Goal: Register for event/course

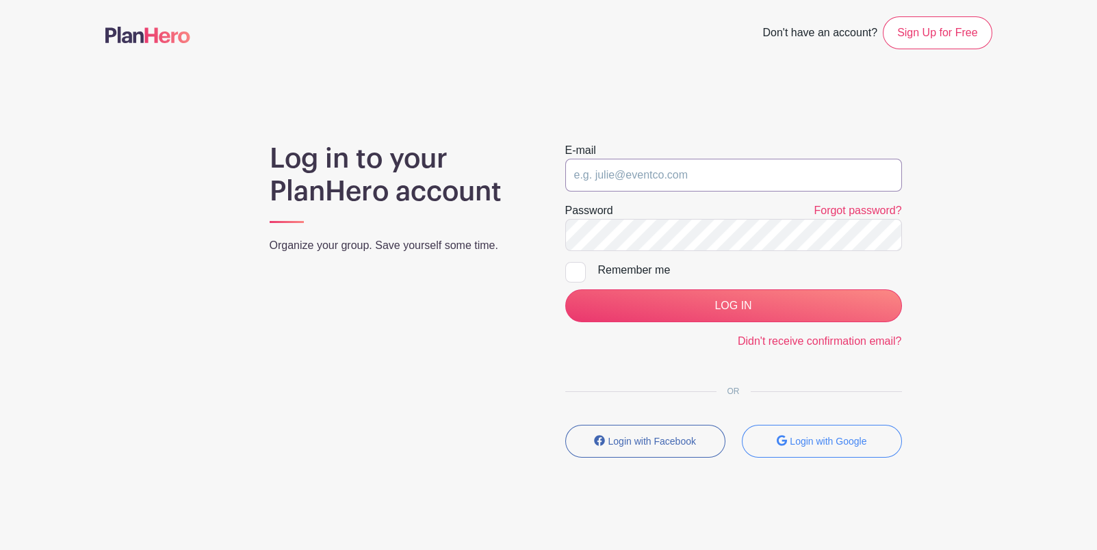
type input "[EMAIL_ADDRESS][DOMAIN_NAME]"
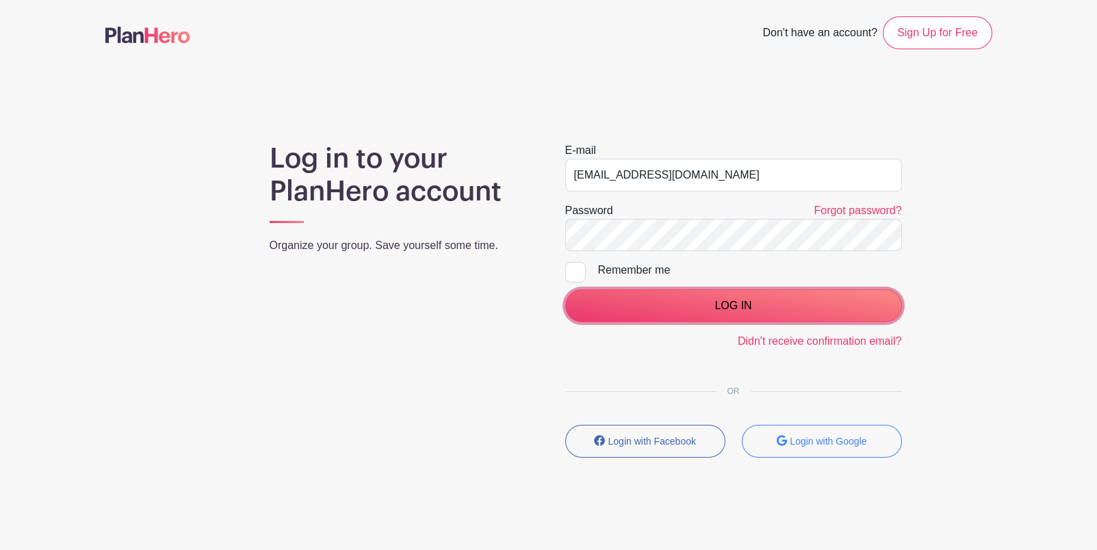
click at [712, 309] on input "LOG IN" at bounding box center [733, 305] width 337 height 33
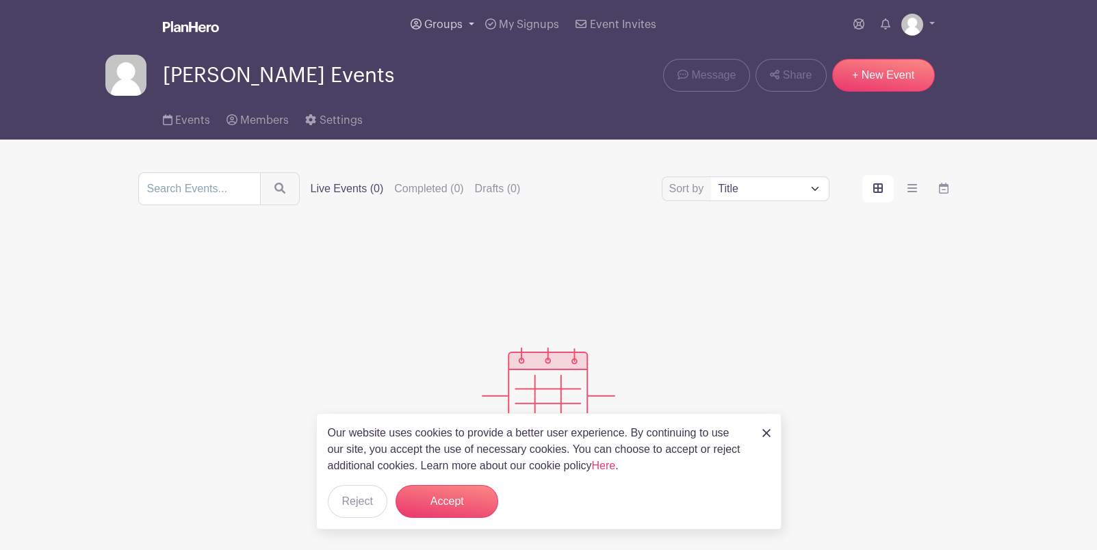
click at [450, 19] on span "Groups" at bounding box center [443, 24] width 38 height 11
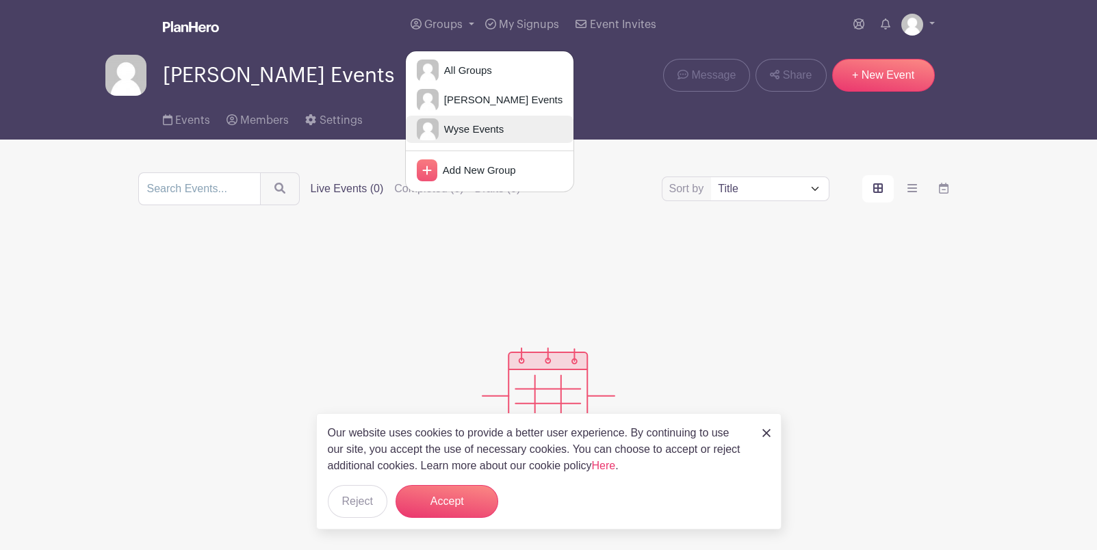
click at [452, 125] on span "Wyse Events" at bounding box center [471, 130] width 65 height 16
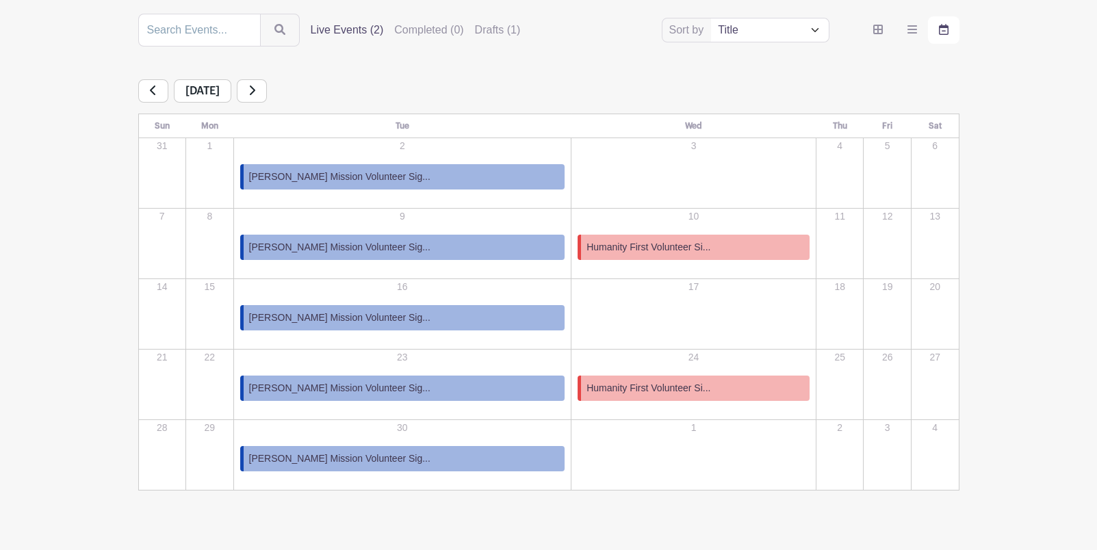
scroll to position [182, 0]
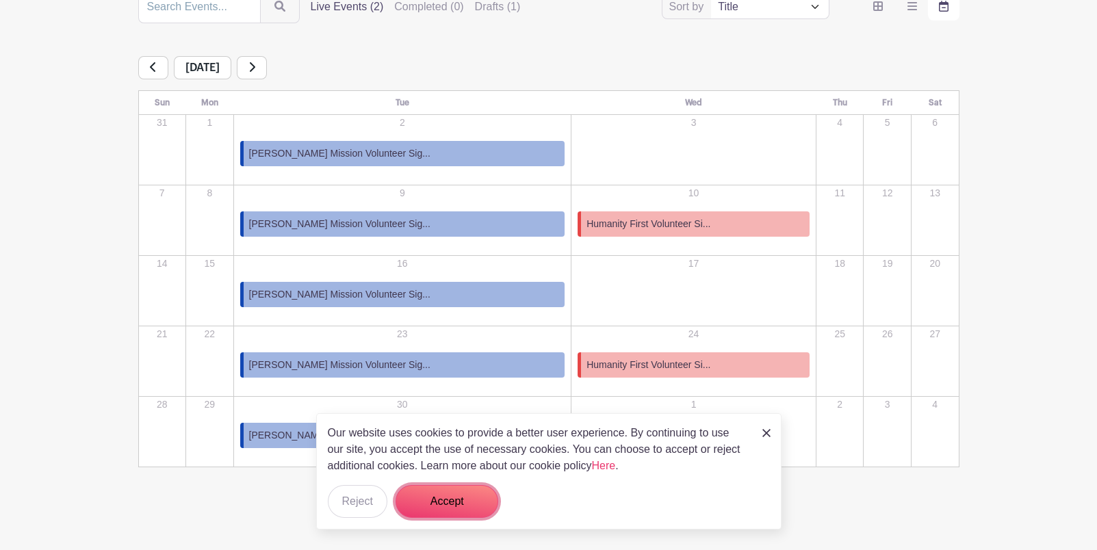
click at [450, 502] on button "Accept" at bounding box center [446, 501] width 103 height 33
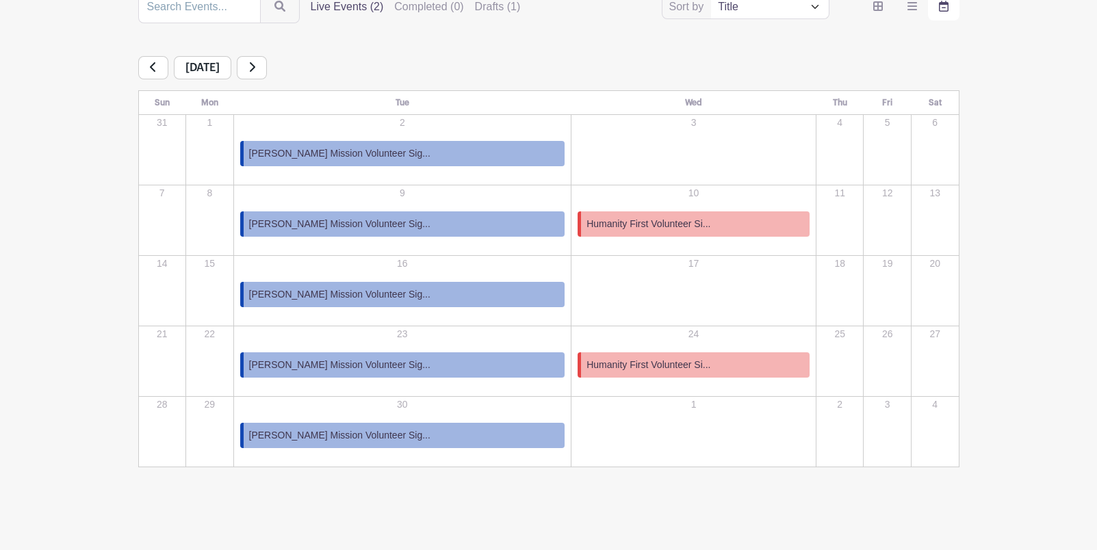
click at [391, 153] on link "Scott Mission Volunteer Sig..." at bounding box center [402, 153] width 325 height 25
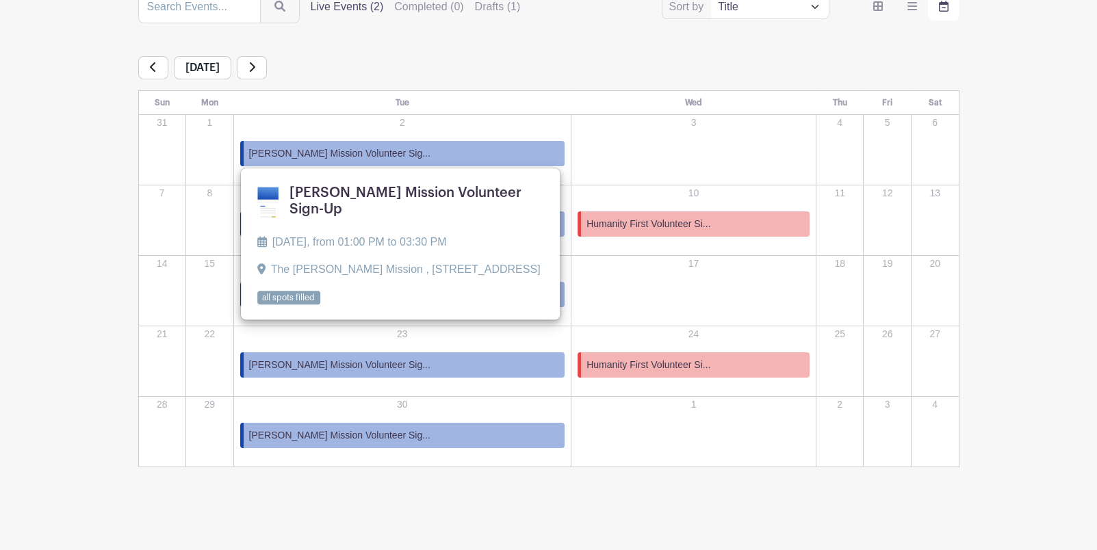
click at [391, 153] on link "Scott Mission Volunteer Sig..." at bounding box center [402, 153] width 325 height 25
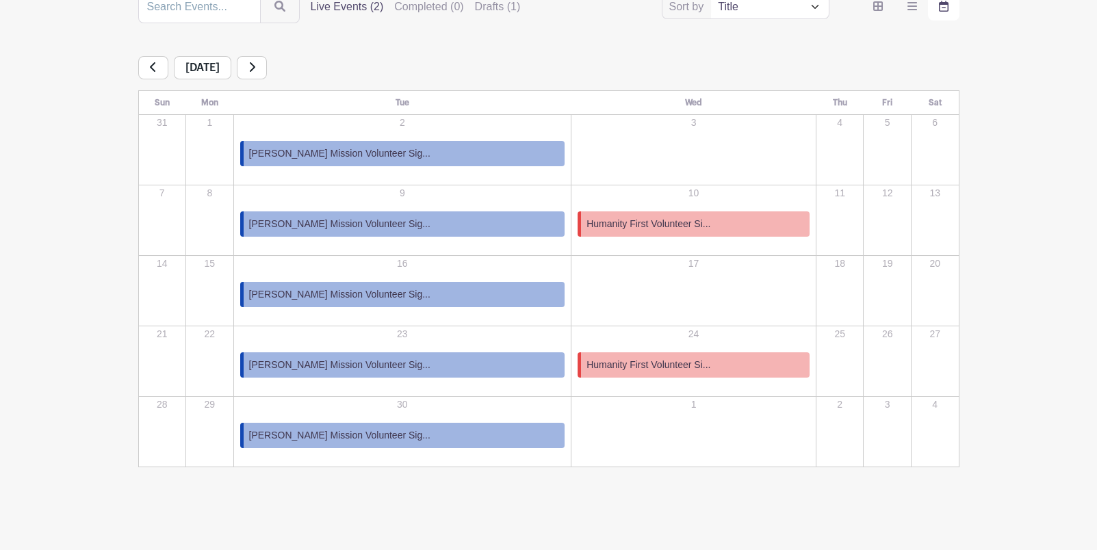
click at [391, 153] on link "Scott Mission Volunteer Sig..." at bounding box center [402, 153] width 325 height 25
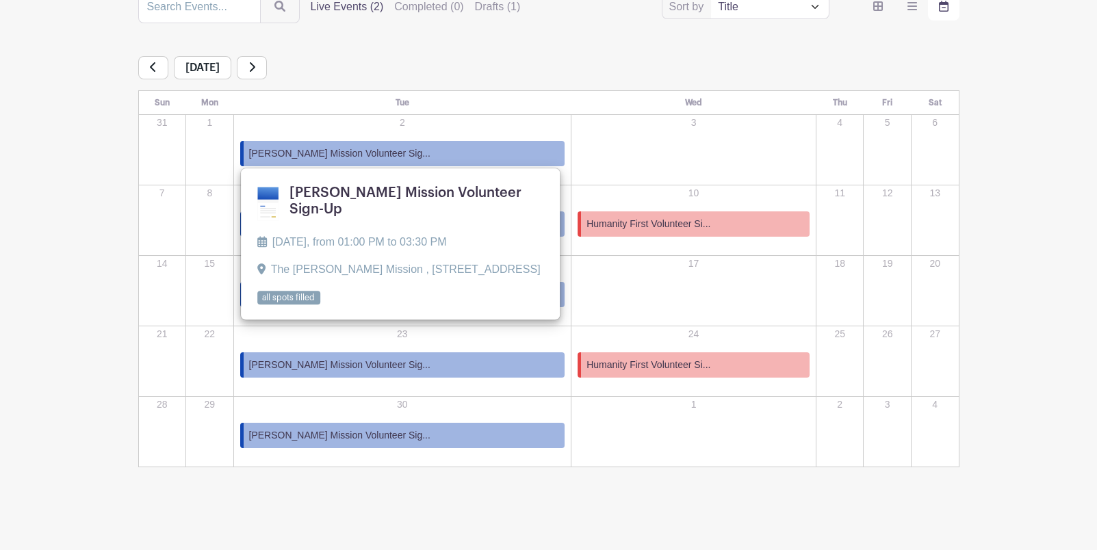
click at [391, 153] on link "Scott Mission Volunteer Sig..." at bounding box center [402, 153] width 325 height 25
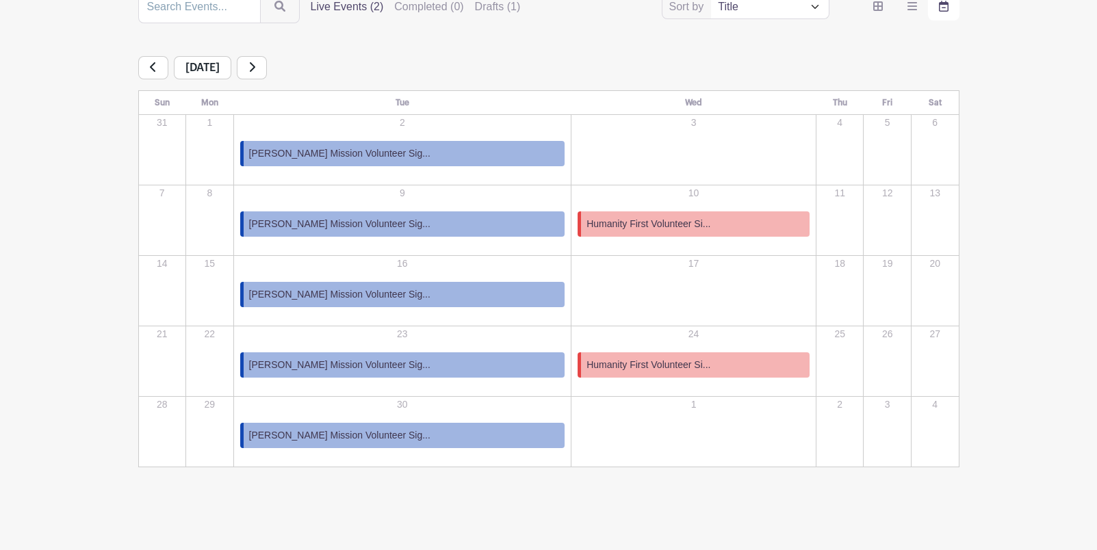
click at [391, 153] on link "Scott Mission Volunteer Sig..." at bounding box center [402, 153] width 325 height 25
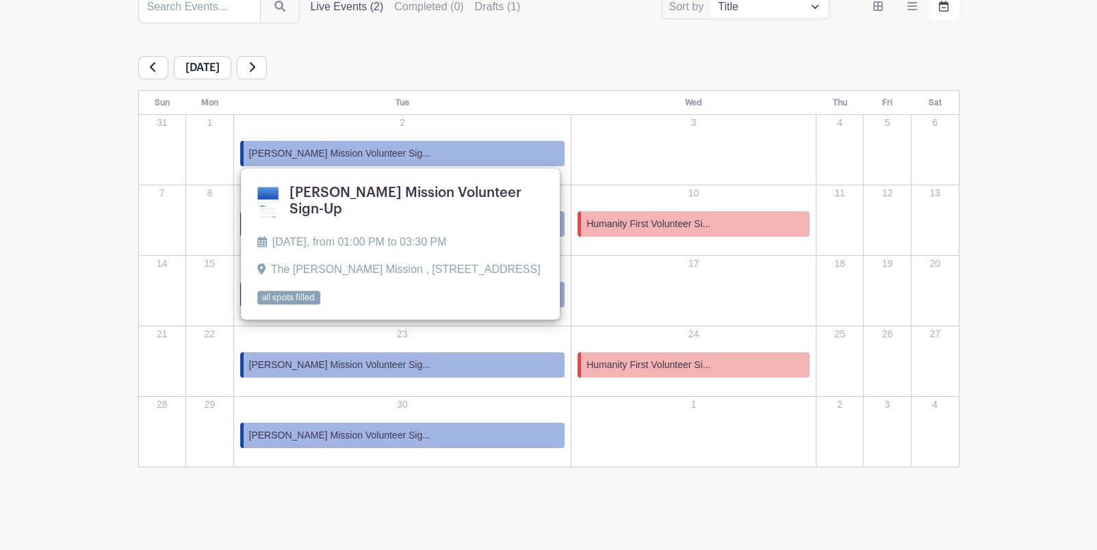
click at [257, 305] on link at bounding box center [257, 305] width 0 height 0
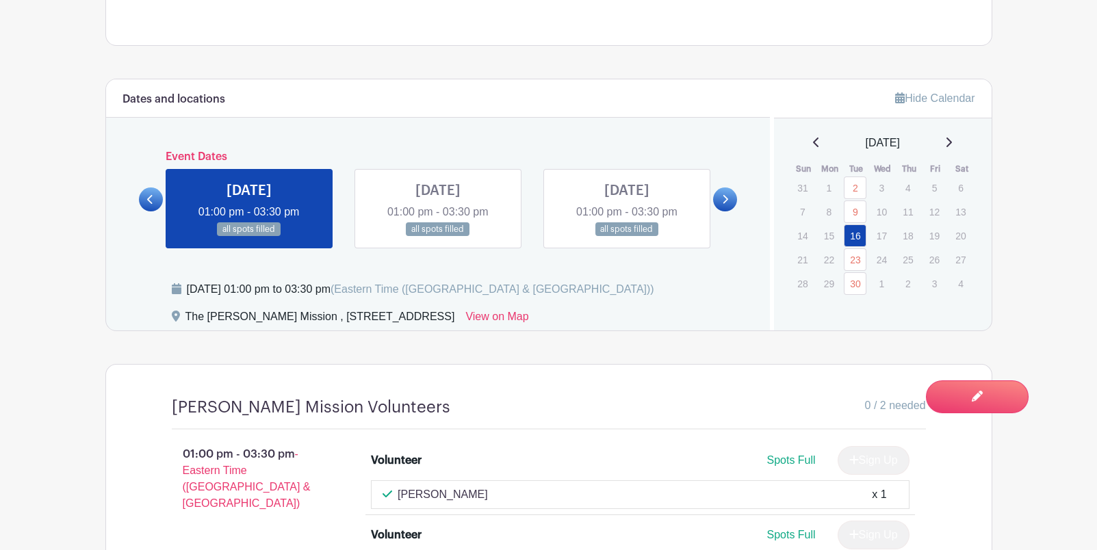
scroll to position [684, 0]
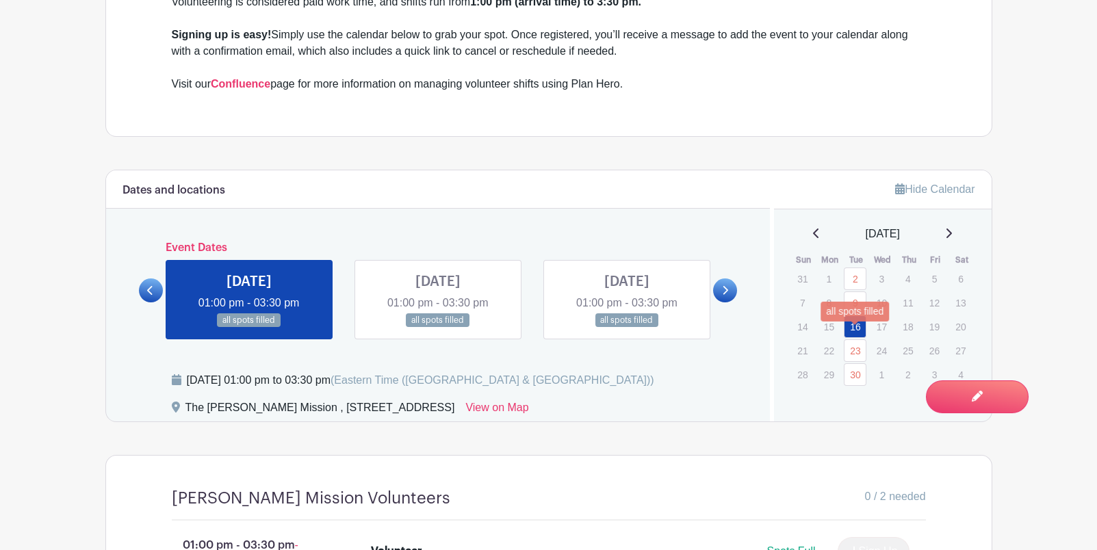
click at [856, 339] on link "23" at bounding box center [855, 350] width 23 height 23
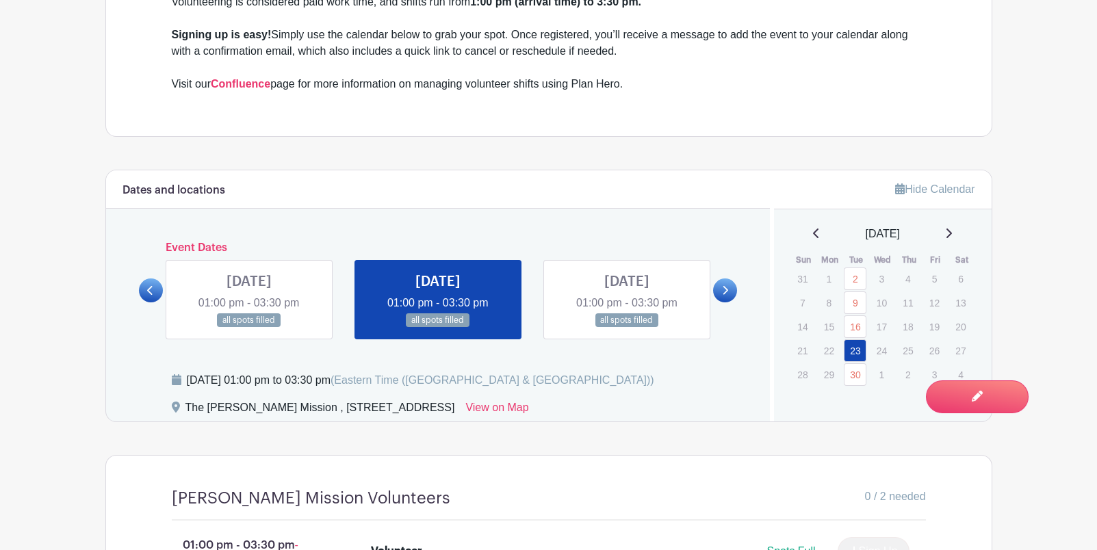
click at [729, 278] on link at bounding box center [725, 290] width 24 height 24
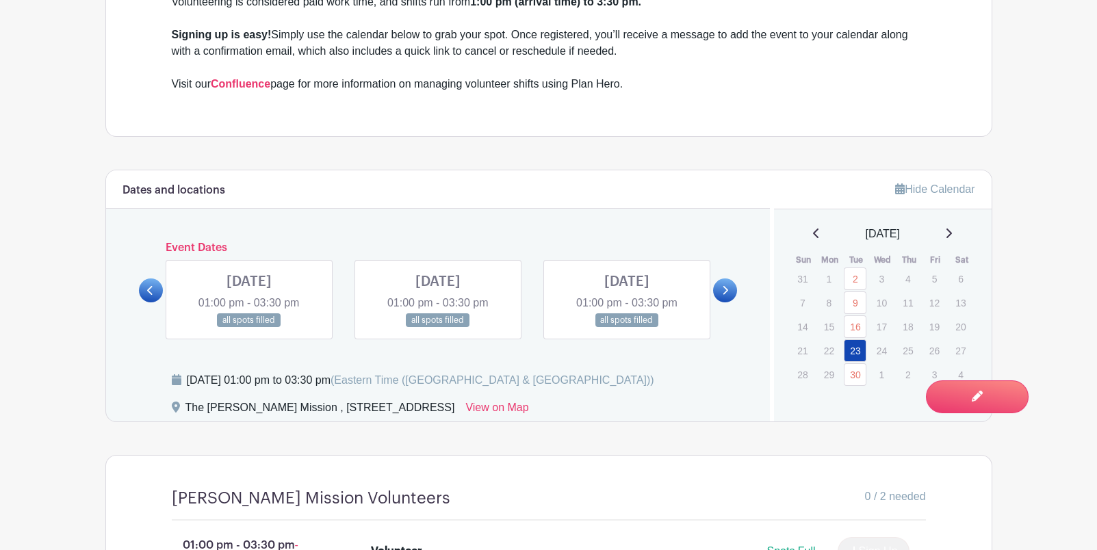
click at [729, 278] on link at bounding box center [725, 290] width 24 height 24
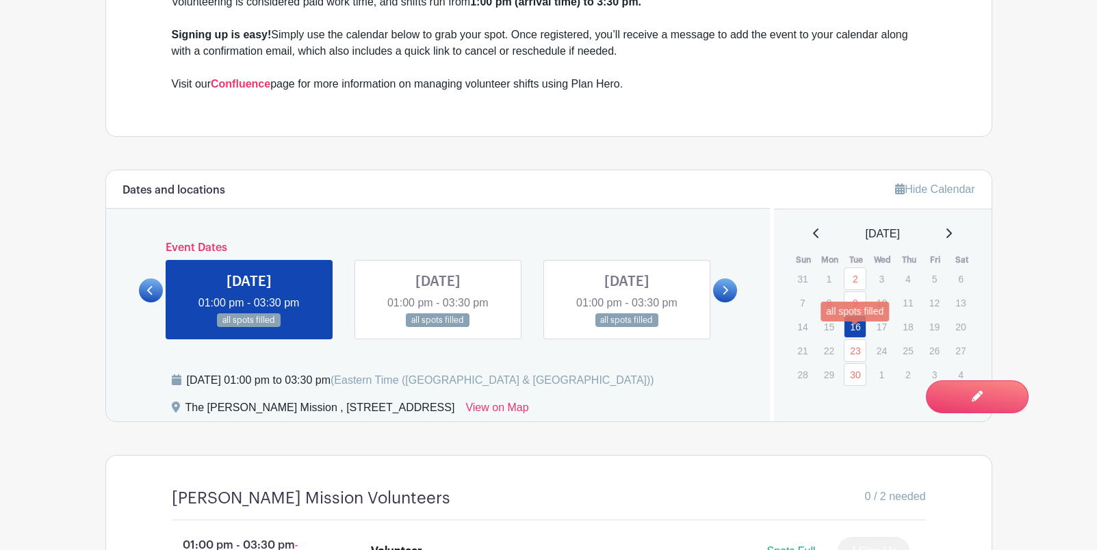
scroll to position [182, 0]
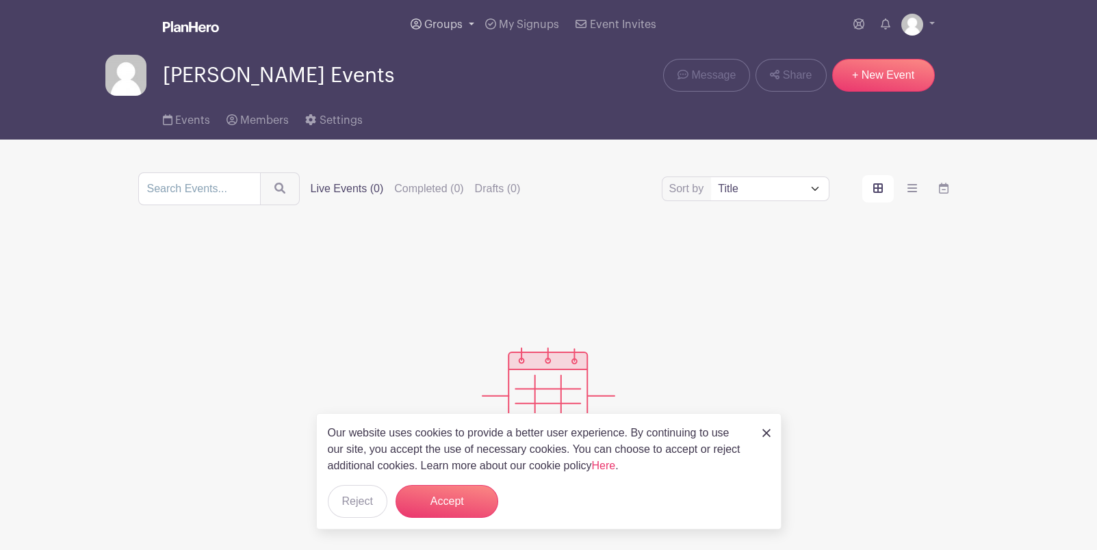
click at [432, 24] on span "Groups" at bounding box center [443, 24] width 38 height 11
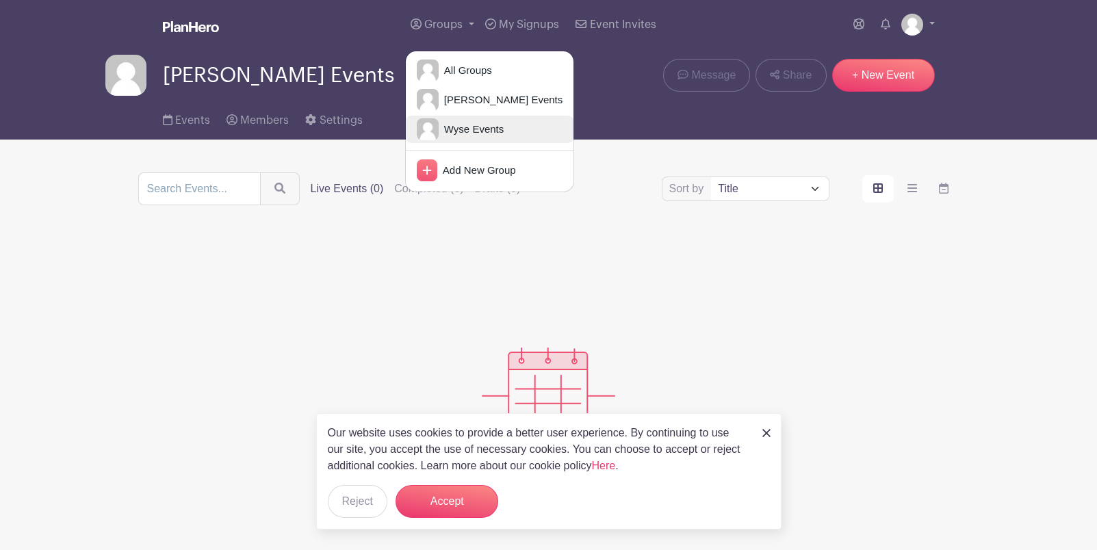
click at [491, 123] on span "Wyse Events" at bounding box center [471, 130] width 65 height 16
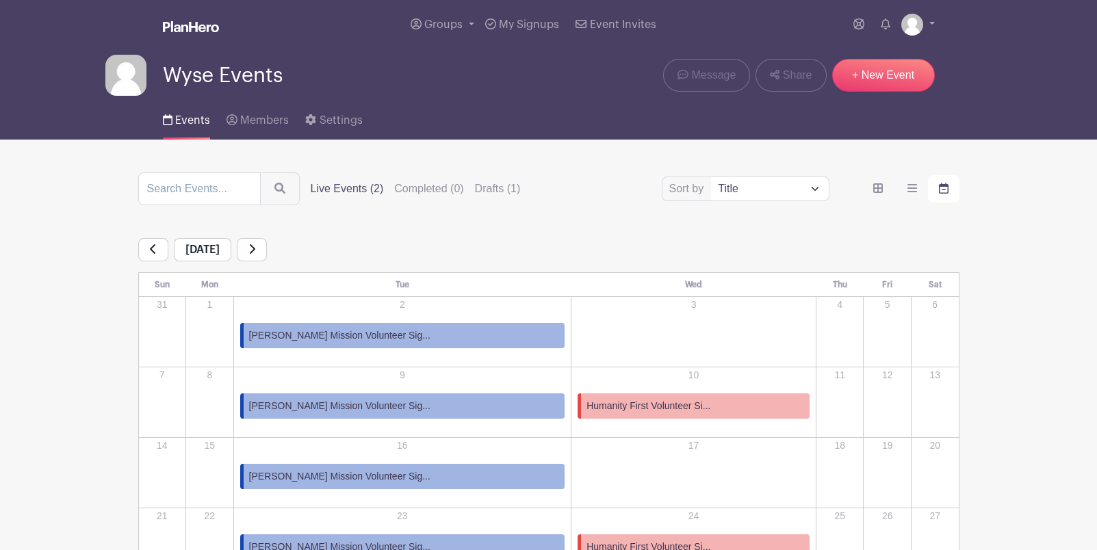
click at [622, 402] on span "Humanity First Volunteer Si..." at bounding box center [648, 406] width 124 height 14
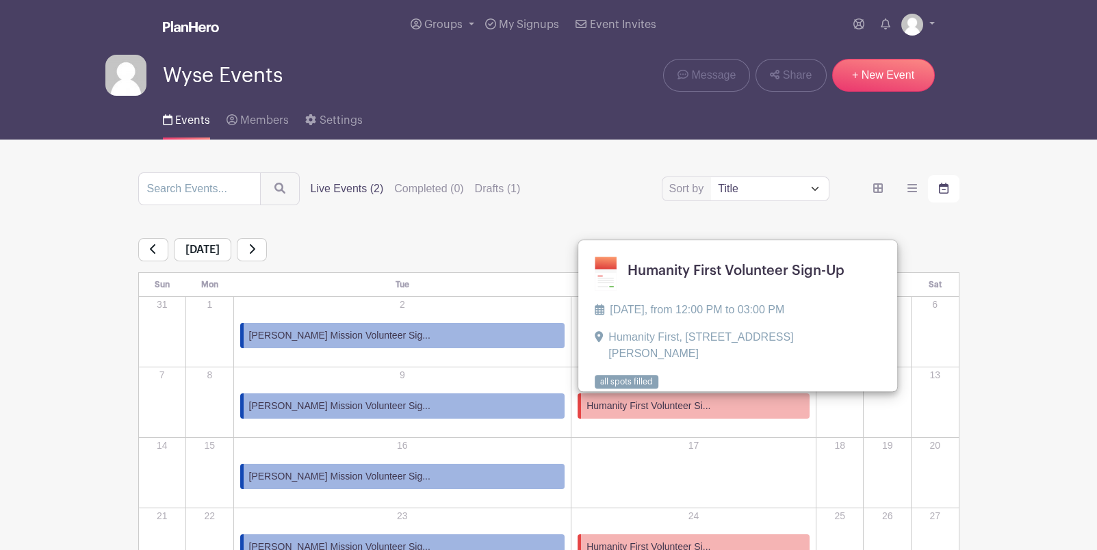
click at [595, 389] on link at bounding box center [595, 389] width 0 height 0
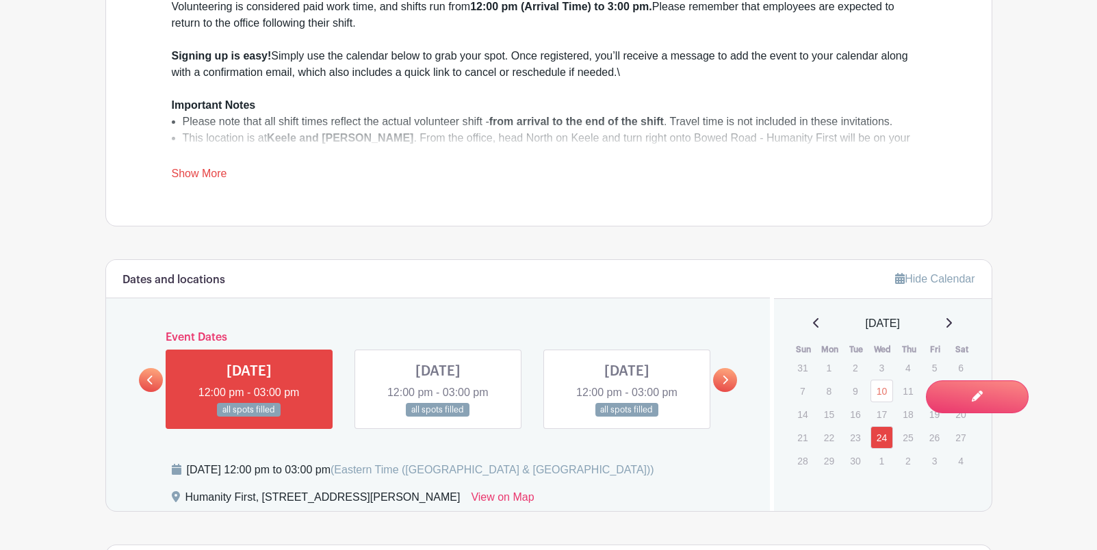
scroll to position [760, 0]
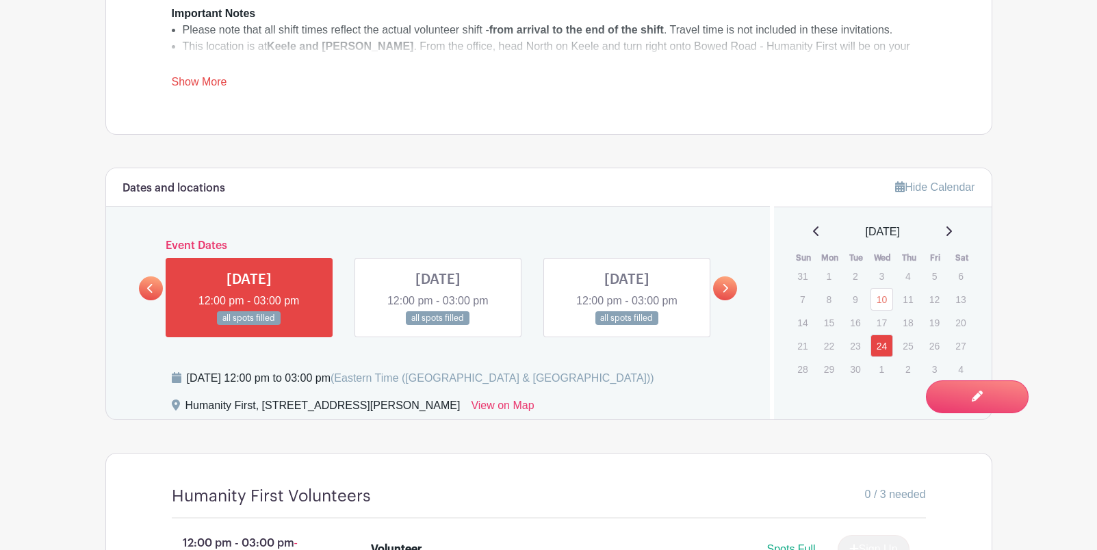
click at [746, 374] on div "Wednesday, September 24, 2025 at 12:00 pm to 03:00 pm (Eastern Time (US & Canad…" at bounding box center [463, 383] width 582 height 27
click at [725, 285] on icon at bounding box center [725, 288] width 6 height 10
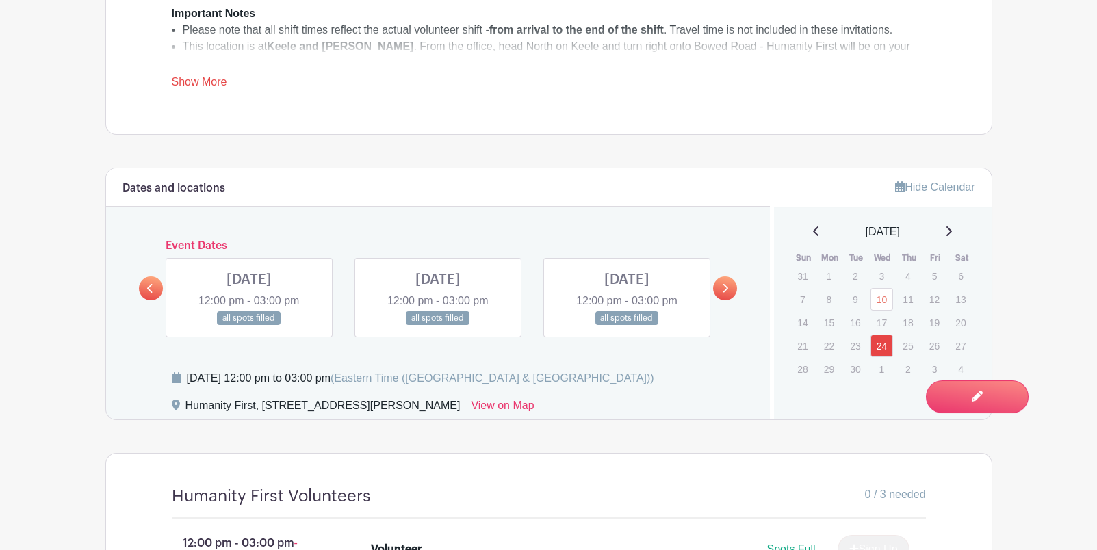
click at [725, 285] on icon at bounding box center [725, 288] width 6 height 10
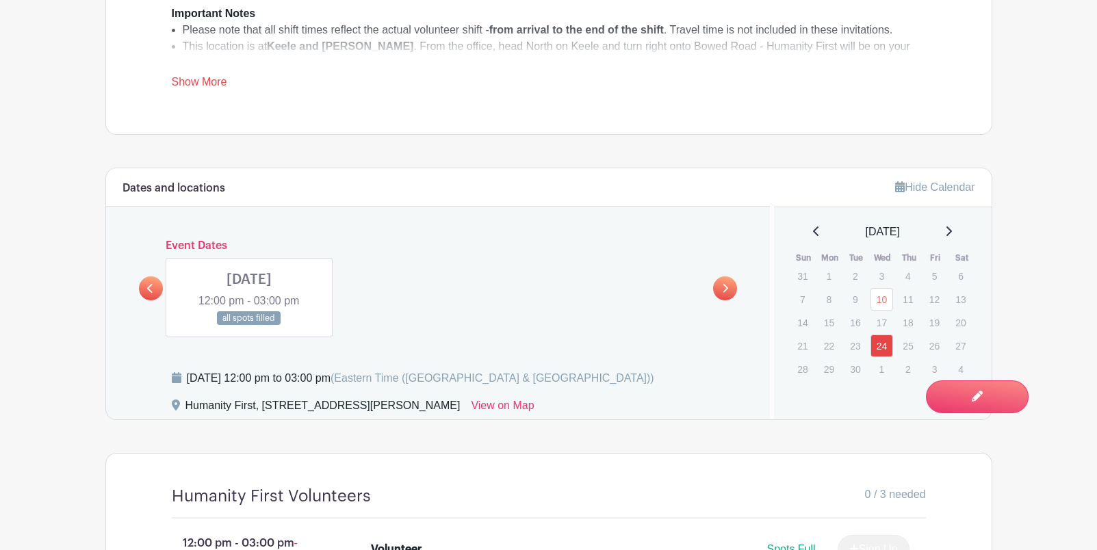
click at [725, 285] on icon at bounding box center [725, 288] width 6 height 10
